Goal: Task Accomplishment & Management: Use online tool/utility

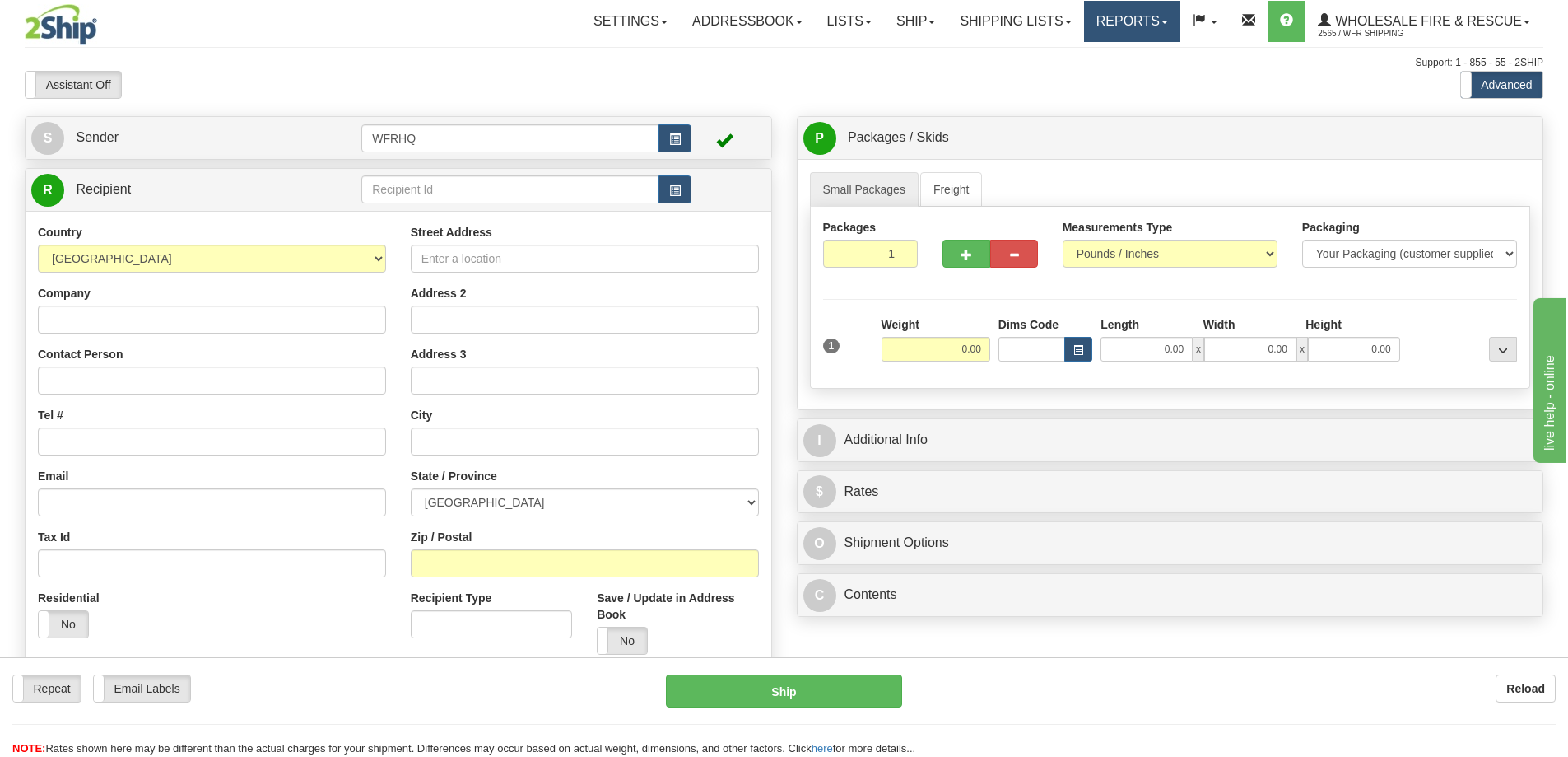
click at [1148, 21] on link "Reports" at bounding box center [1132, 21] width 97 height 41
click at [1096, 56] on link "Standard" at bounding box center [1104, 58] width 151 height 22
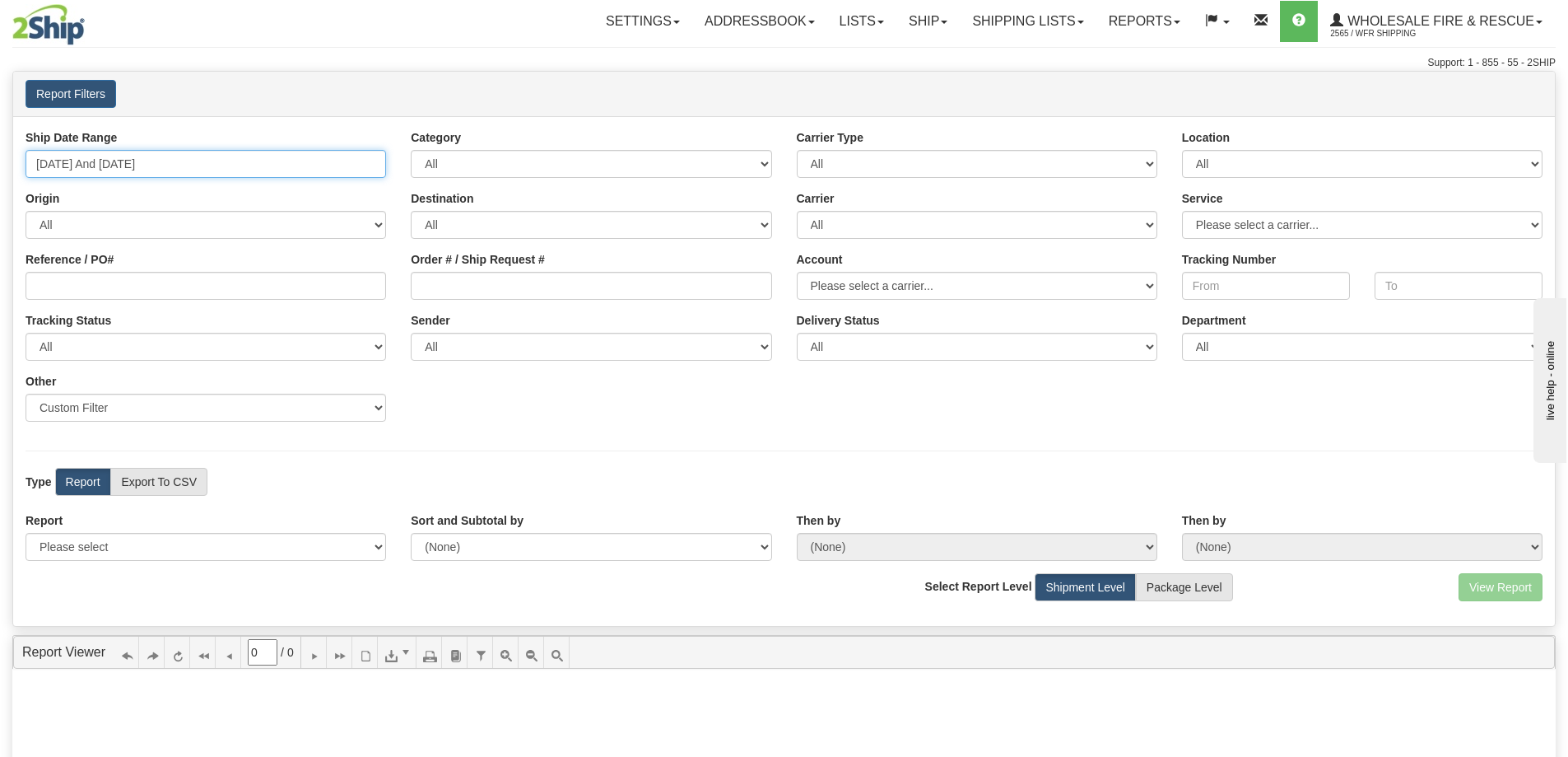
type input "[DATE]"
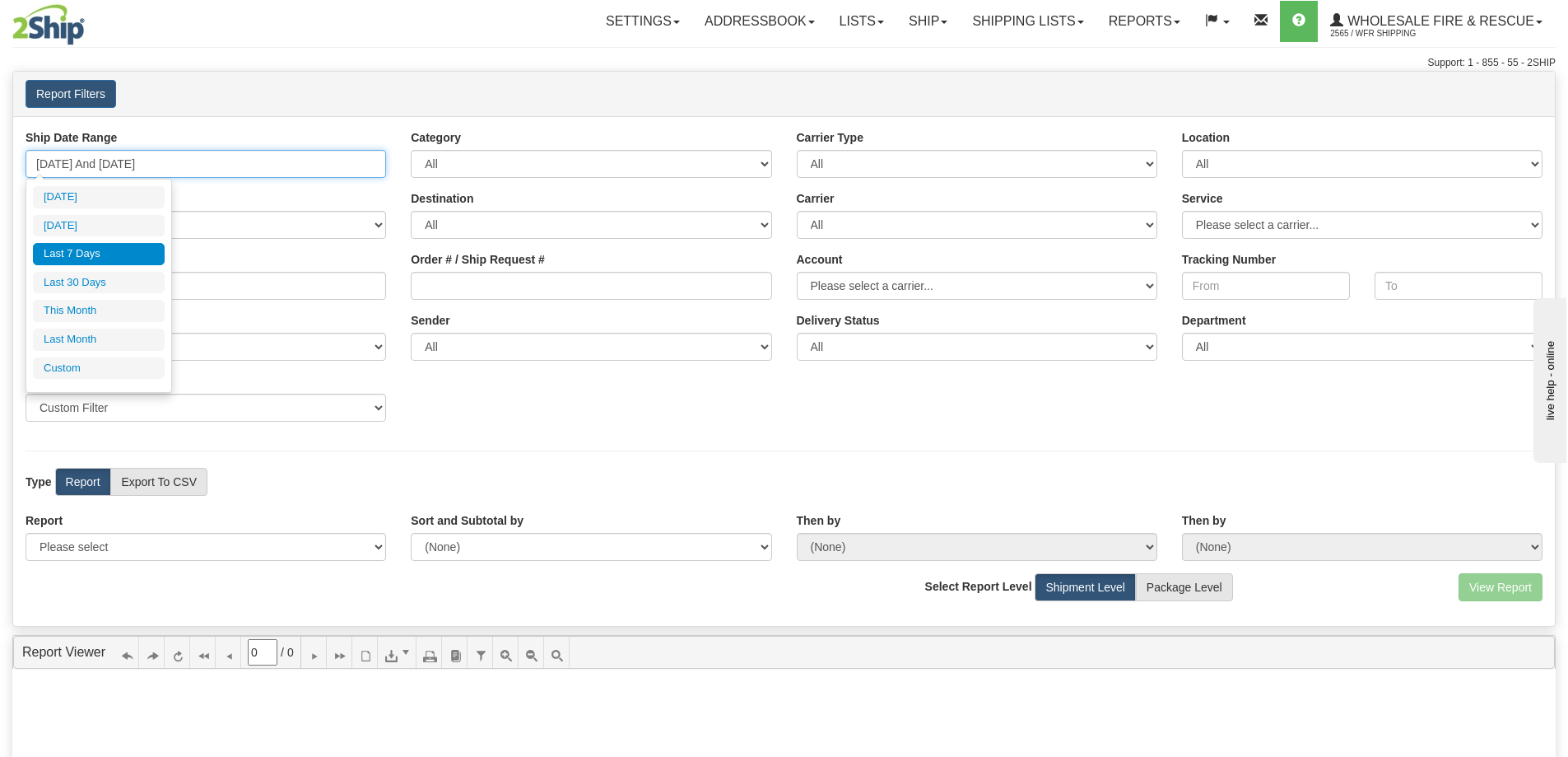
click at [150, 168] on input "[DATE] And [DATE]" at bounding box center [206, 164] width 361 height 28
type input "[DATE]"
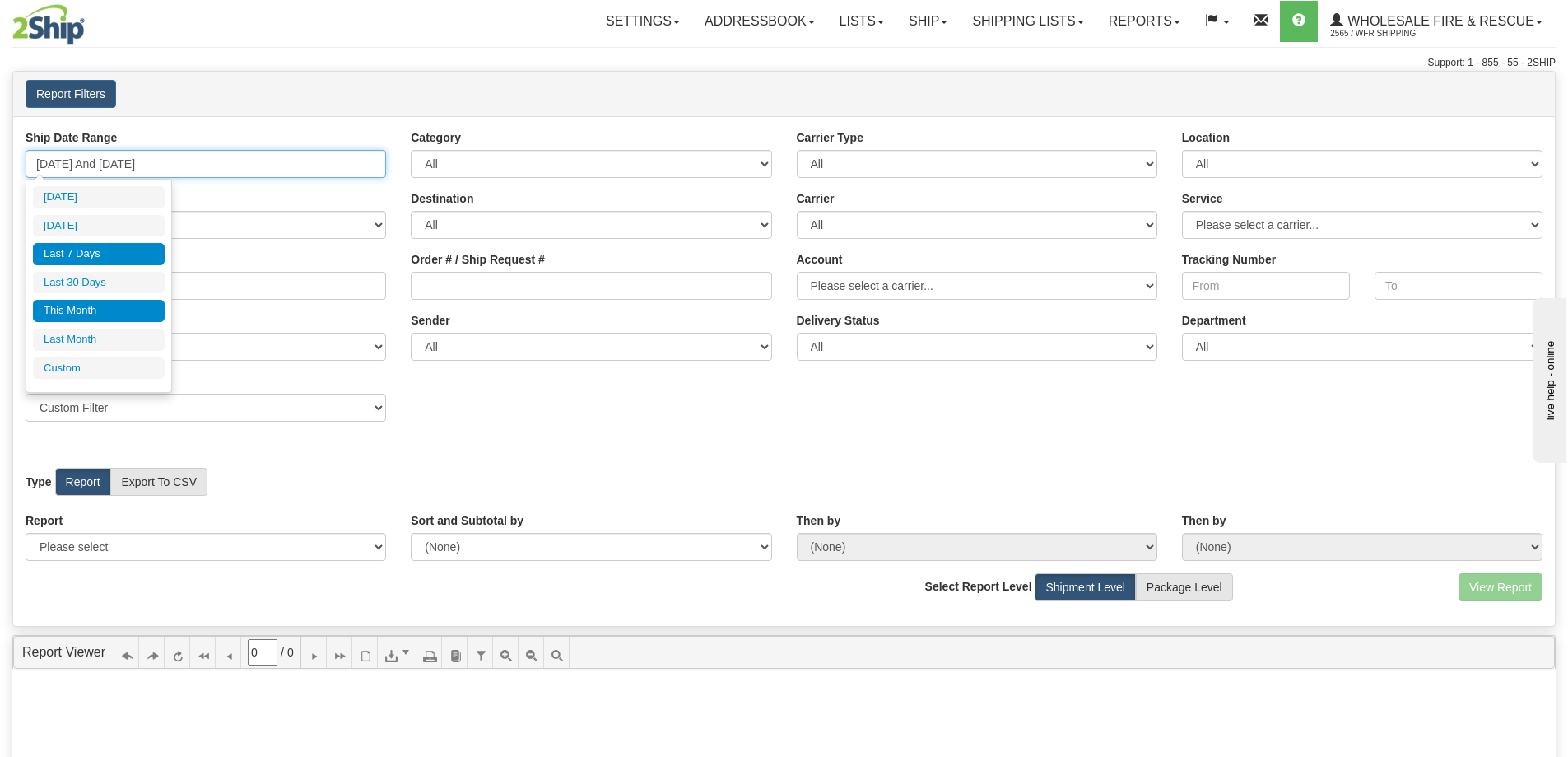
type input "[DATE]"
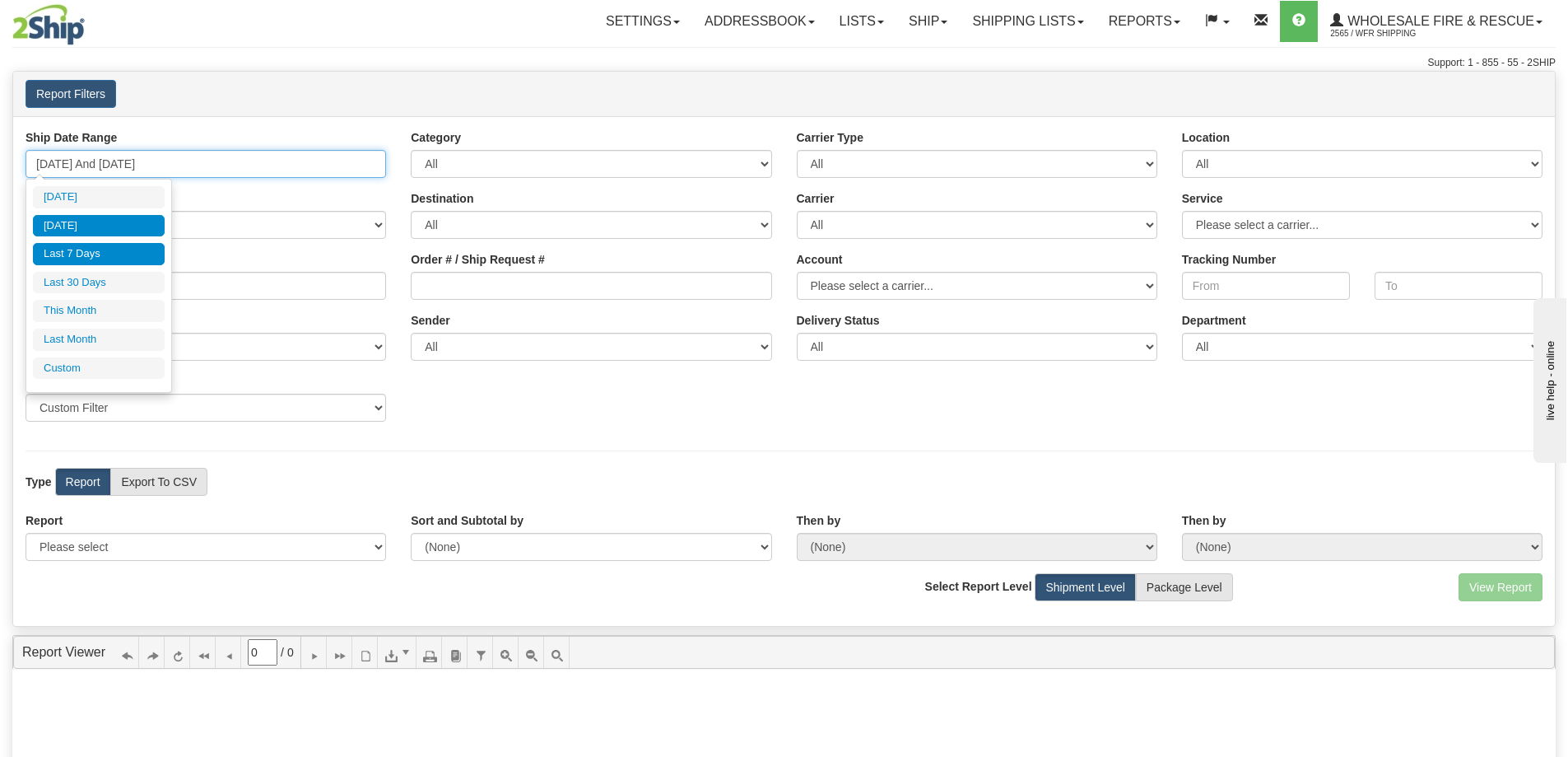
type input "[DATE]"
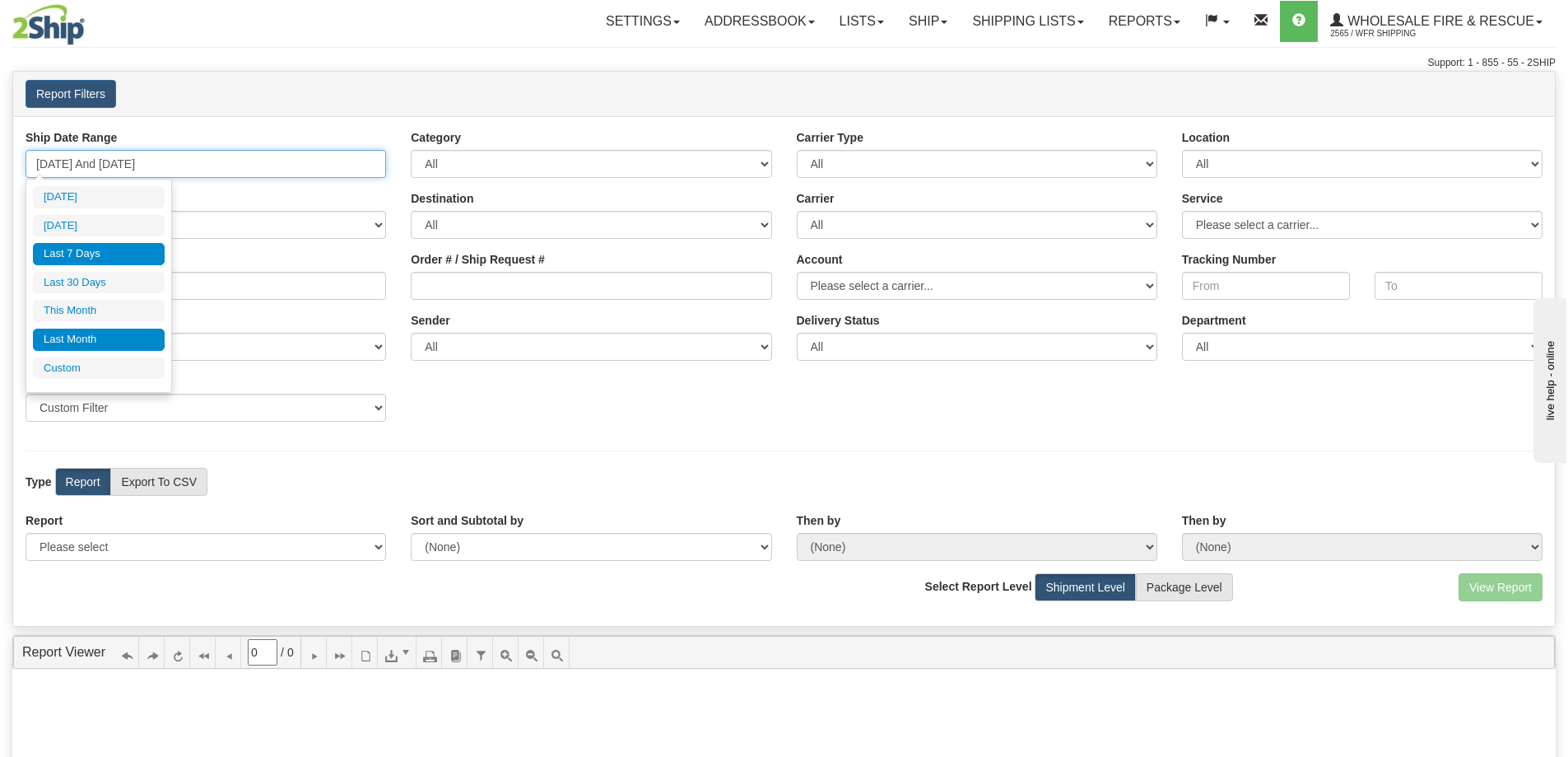
type input "[DATE]"
click at [97, 368] on li "Custom" at bounding box center [99, 368] width 132 height 23
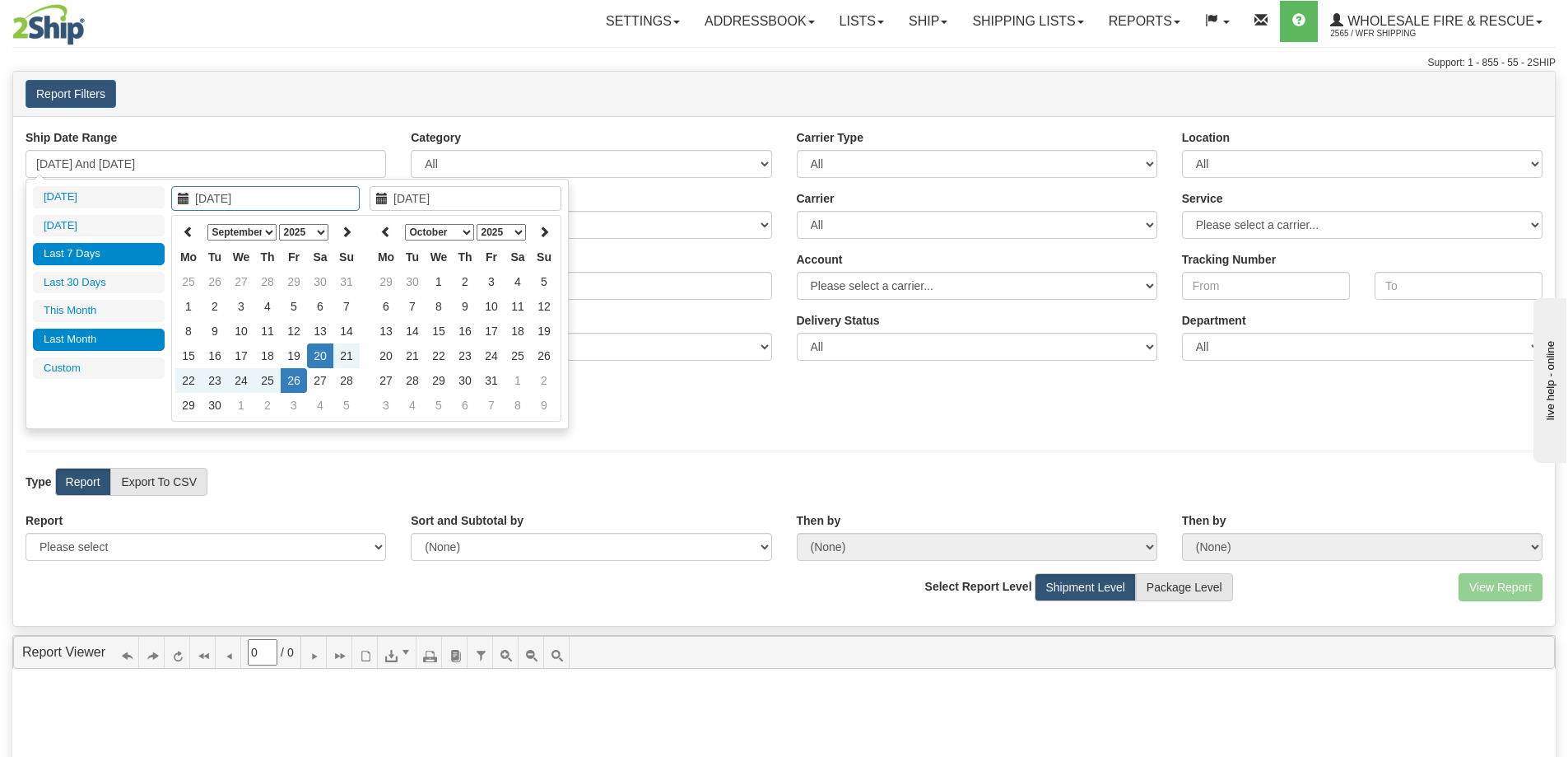
type input "[DATE]"
click at [188, 230] on icon at bounding box center [188, 232] width 12 height 12
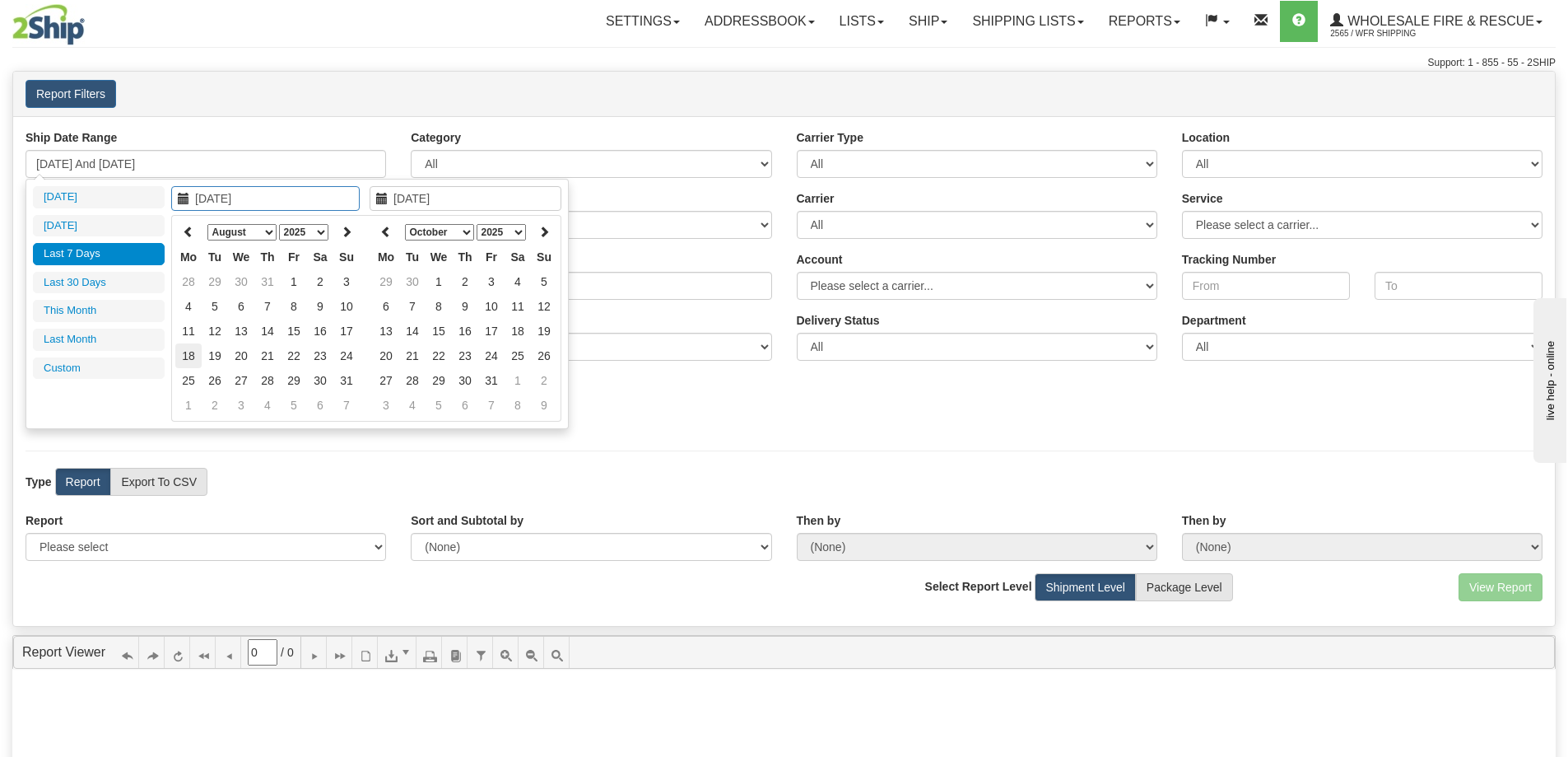
type input "[DATE]"
click at [192, 357] on td "18" at bounding box center [188, 356] width 27 height 25
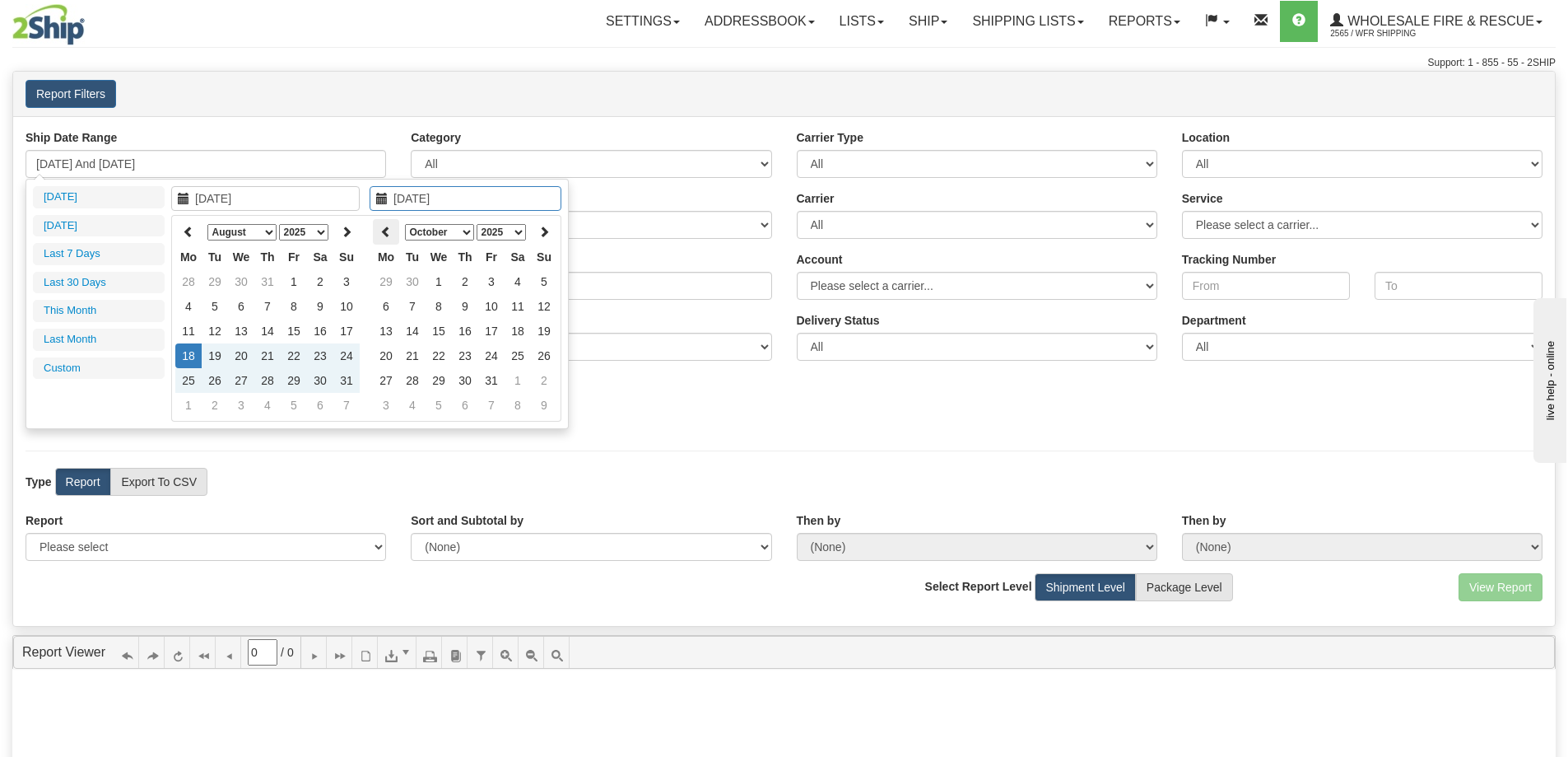
click at [383, 229] on icon at bounding box center [386, 232] width 12 height 12
click at [389, 234] on icon at bounding box center [386, 232] width 12 height 12
type input "[DATE]"
click at [388, 351] on td "18" at bounding box center [386, 356] width 27 height 25
type input "[DATE] And [DATE]"
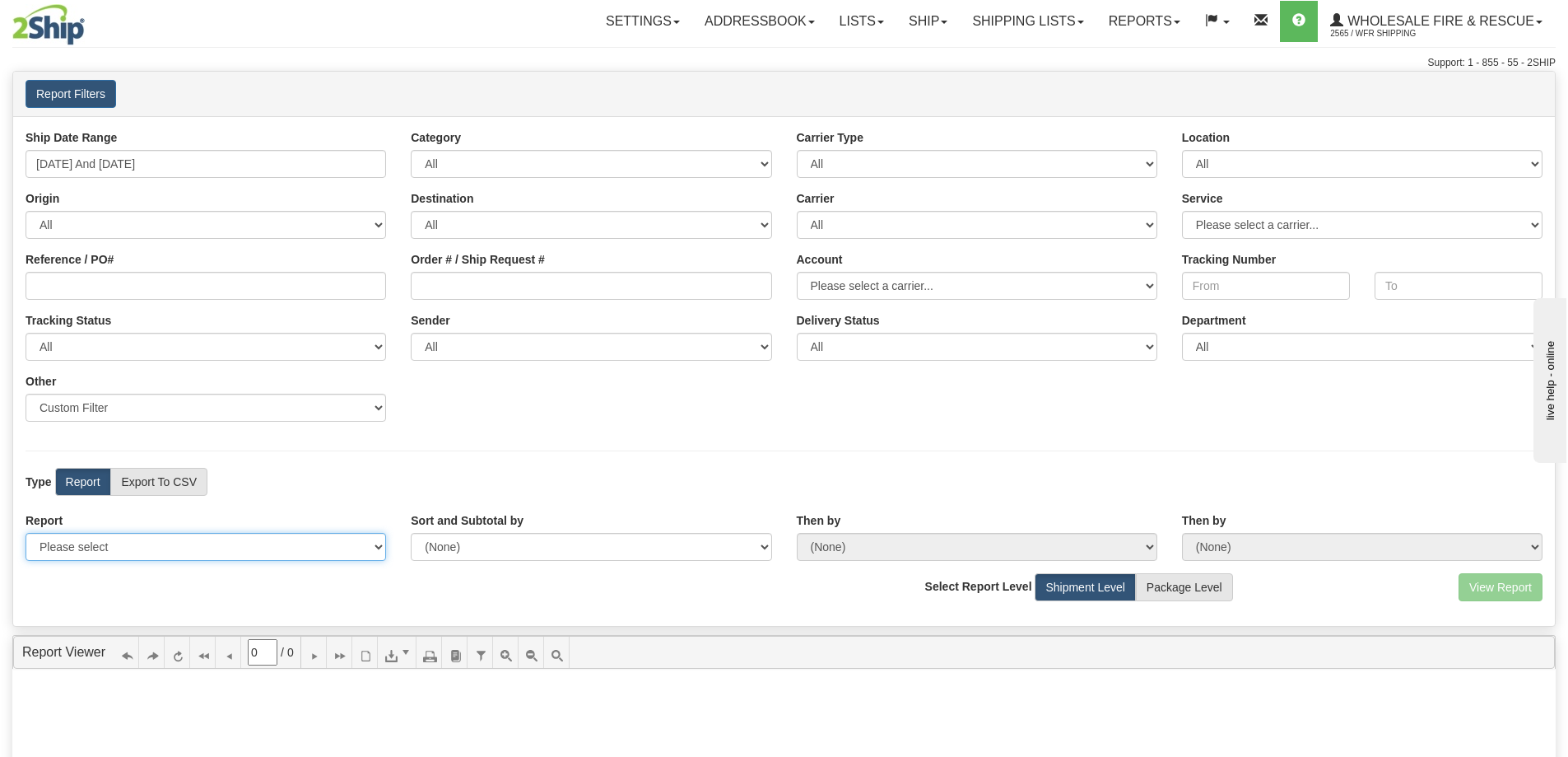
click at [163, 549] on select "Please select 1 Line Shipment Report Address Detail Basic Shipment Overview Can…" at bounding box center [206, 547] width 361 height 28
select select "Users\Full Reference Detail.trdx"
click at [26, 533] on select "Please select 1 Line Shipment Report Address Detail Basic Shipment Overview Can…" at bounding box center [206, 547] width 361 height 28
click at [1497, 589] on button "View Report" at bounding box center [1500, 587] width 84 height 28
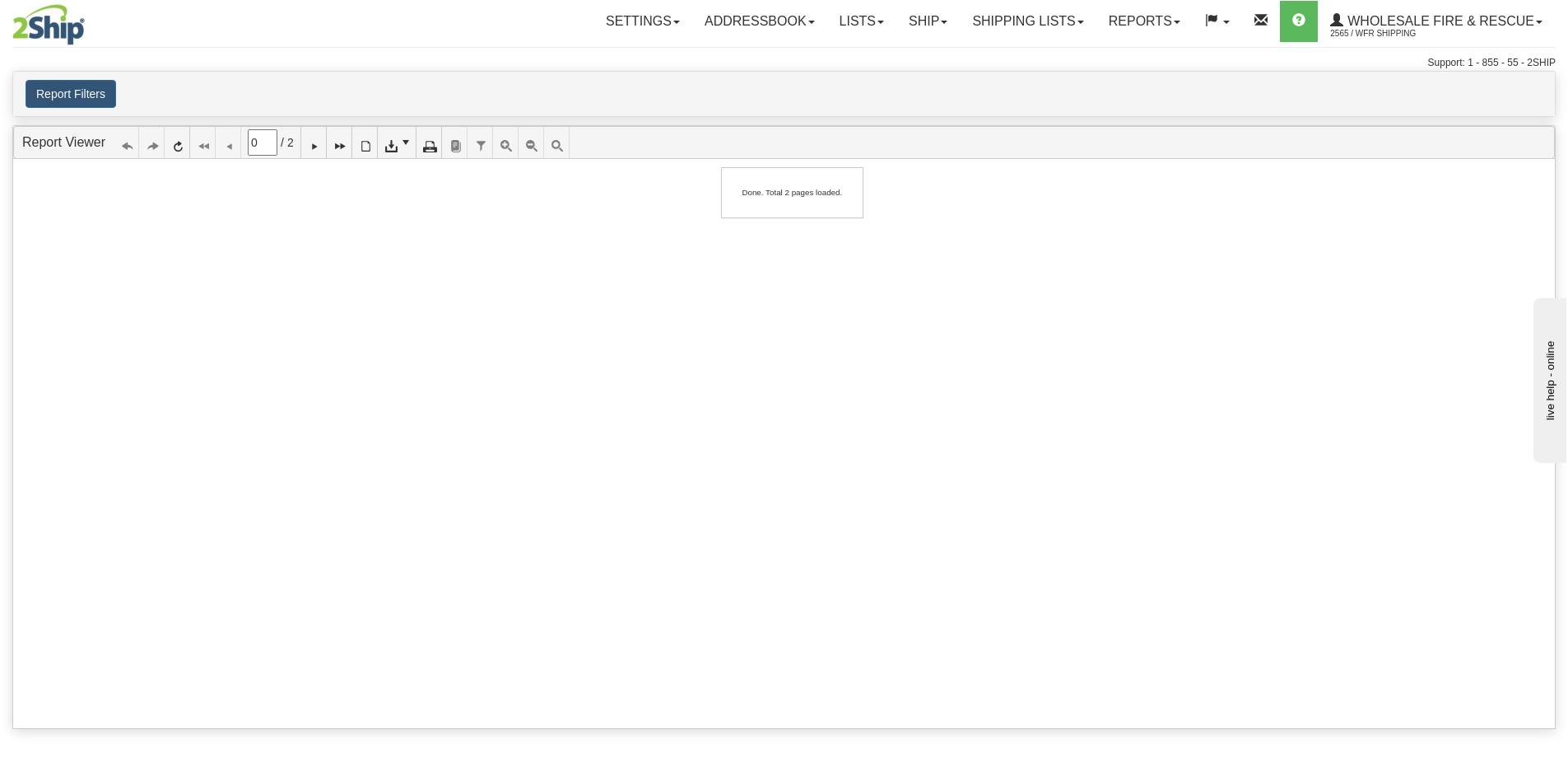
type input "1"
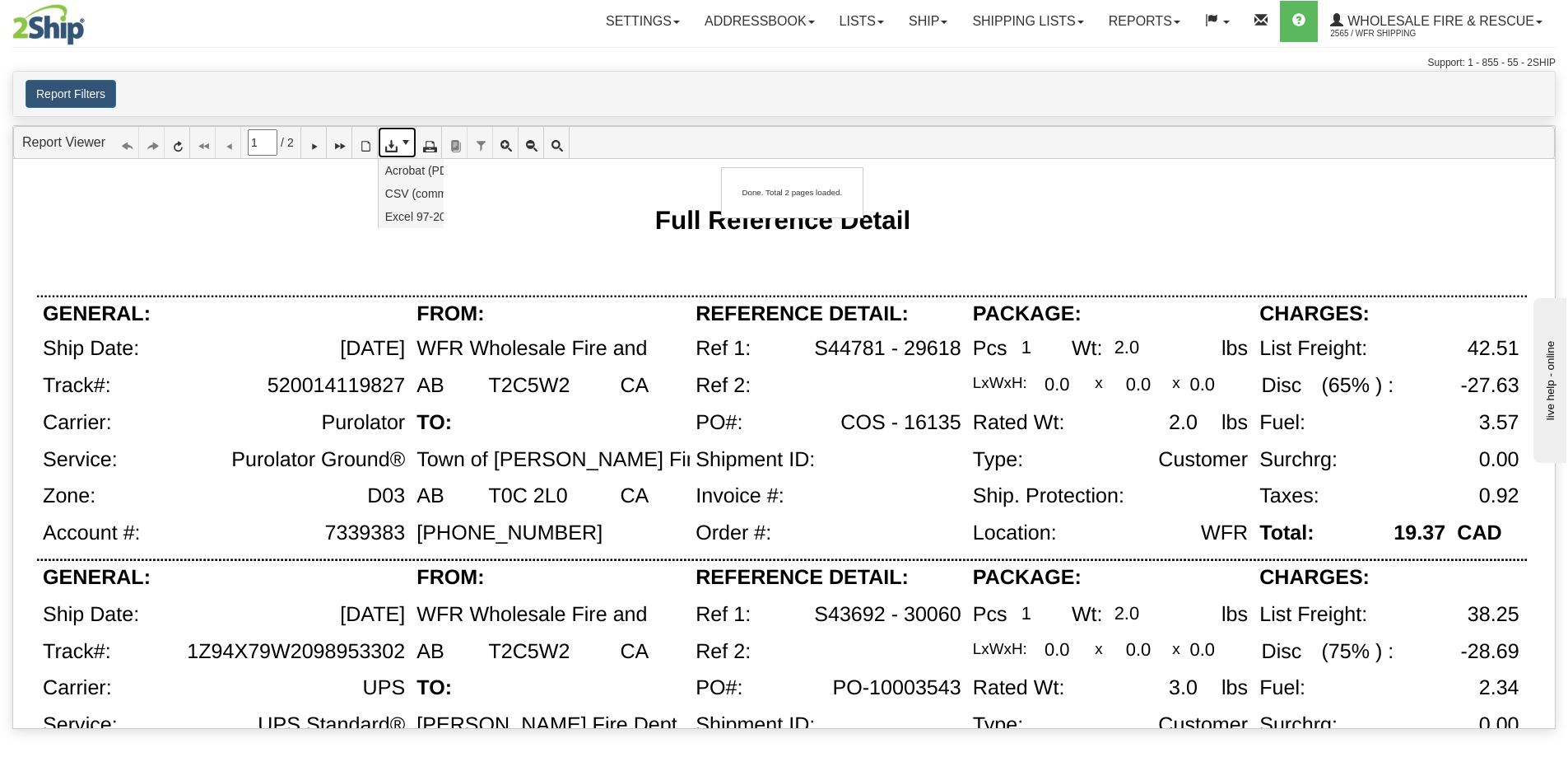
click at [407, 149] on link at bounding box center [397, 143] width 38 height 32
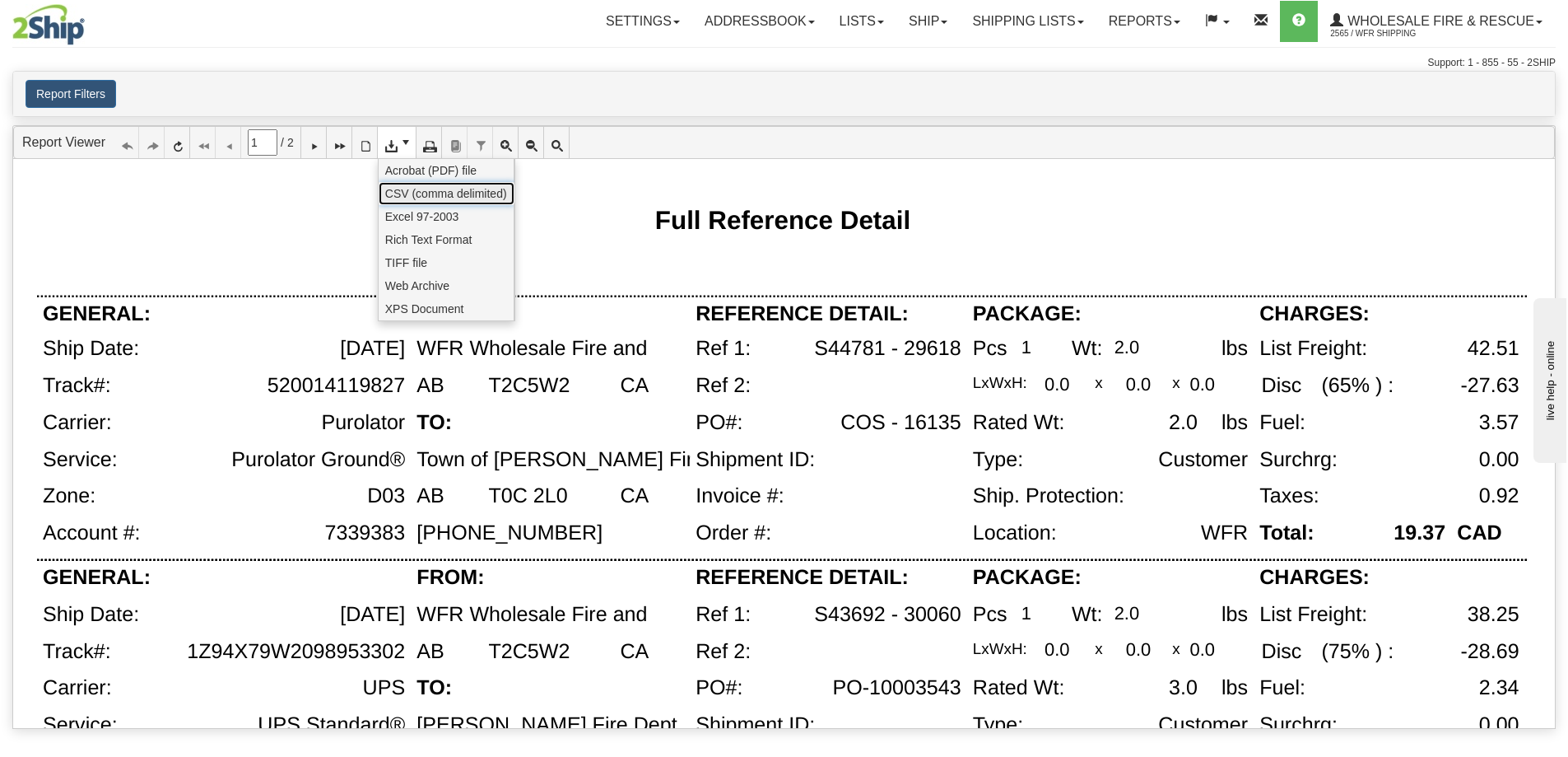
click at [407, 191] on span "CSV (comma delimited)" at bounding box center [446, 193] width 122 height 17
